Goal: Navigation & Orientation: Find specific page/section

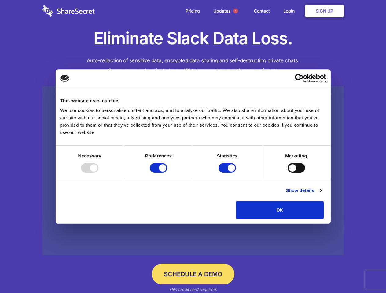
click at [98, 173] on div at bounding box center [89, 168] width 17 height 10
click at [167, 173] on input "Preferences" at bounding box center [158, 168] width 17 height 10
checkbox input "false"
click at [228, 173] on input "Statistics" at bounding box center [226, 168] width 17 height 10
checkbox input "false"
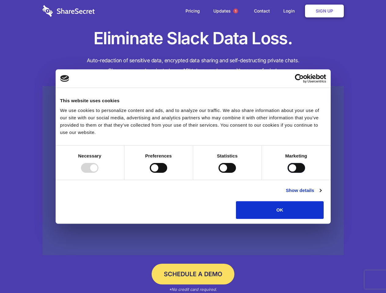
click at [287, 173] on input "Marketing" at bounding box center [295, 168] width 17 height 10
checkbox input "true"
click at [321, 194] on link "Show details" at bounding box center [303, 190] width 35 height 7
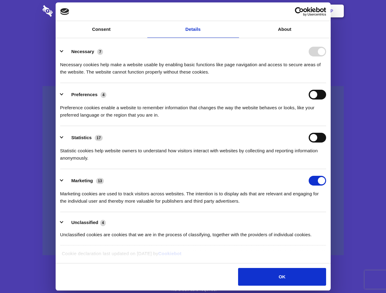
click at [326, 83] on li "Necessary 7 Necessary cookies help make a website usable by enabling basic func…" at bounding box center [193, 61] width 266 height 43
click at [235, 11] on span "1" at bounding box center [235, 11] width 5 height 5
